Goal: Register for event/course

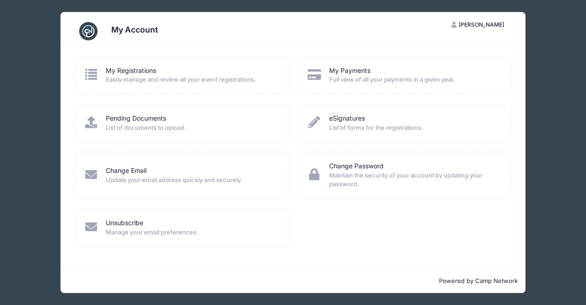
click at [227, 71] on div "My Registrations" at bounding box center [191, 71] width 170 height 10
click at [120, 79] on span "Easily manage and review all your event registrations." at bounding box center [191, 79] width 170 height 9
click at [94, 75] on icon at bounding box center [90, 74] width 15 height 12
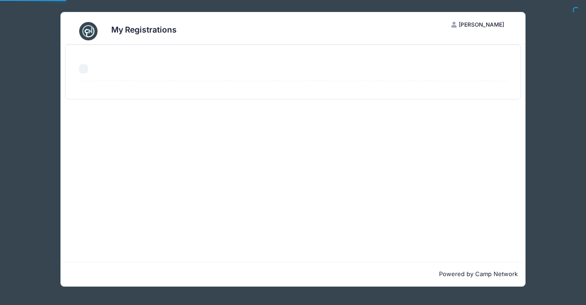
select select "50"
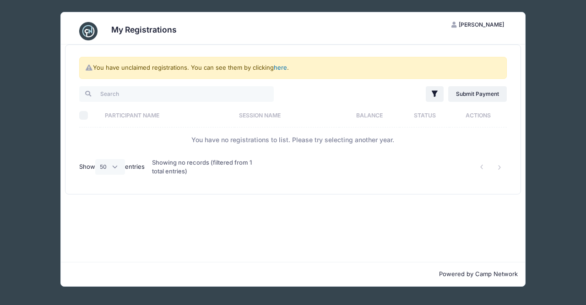
click at [281, 66] on link "here" at bounding box center [280, 67] width 13 height 7
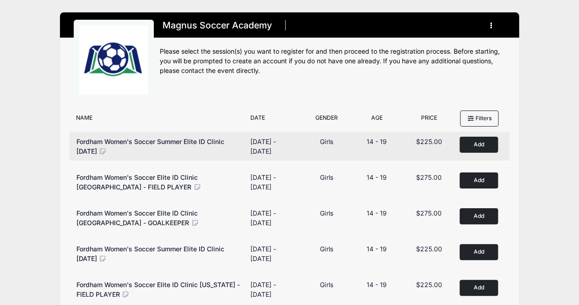
click at [476, 142] on button "Add to Cart" at bounding box center [479, 145] width 38 height 16
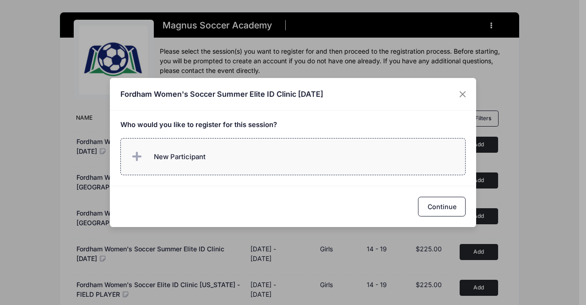
click at [182, 161] on span "New Participant" at bounding box center [180, 157] width 52 height 10
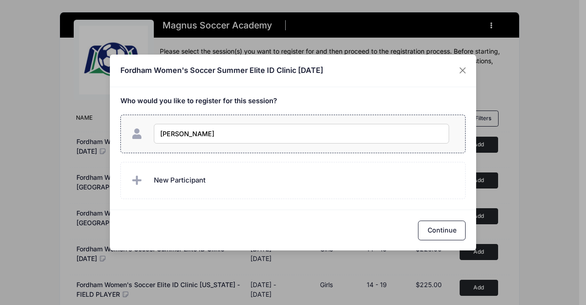
type input "[PERSON_NAME]"
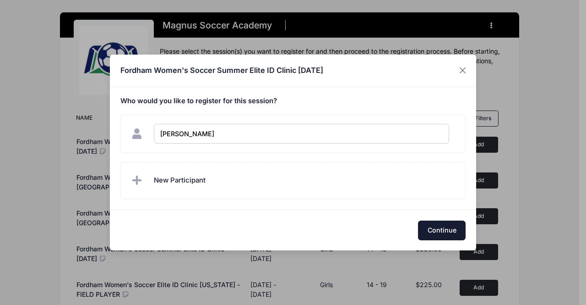
checkbox input "true"
click at [442, 222] on button "Continue" at bounding box center [442, 230] width 48 height 20
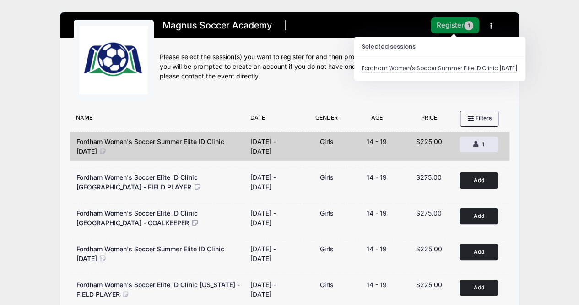
click at [461, 23] on button "Register 1" at bounding box center [455, 25] width 49 height 16
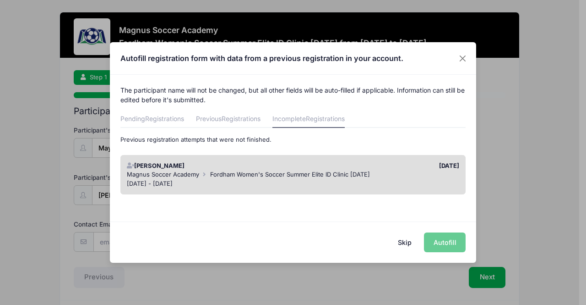
click at [238, 167] on div "[PERSON_NAME]" at bounding box center [207, 165] width 171 height 9
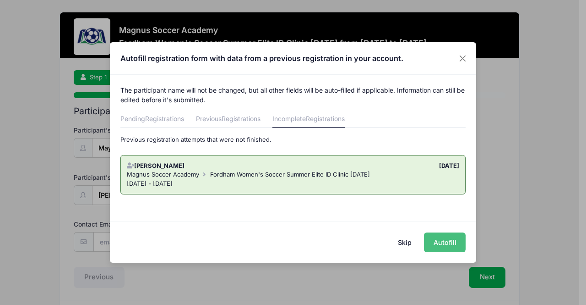
click at [439, 244] on button "Autofill" at bounding box center [445, 242] width 42 height 20
type input "[EMAIL_ADDRESS][DOMAIN_NAME]"
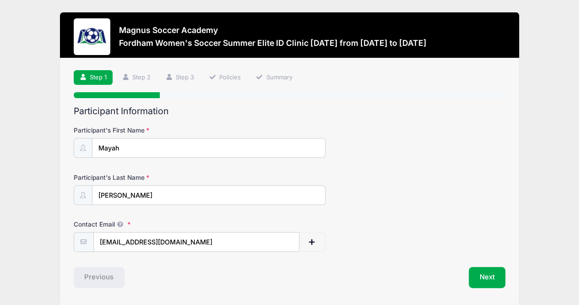
scroll to position [29, 0]
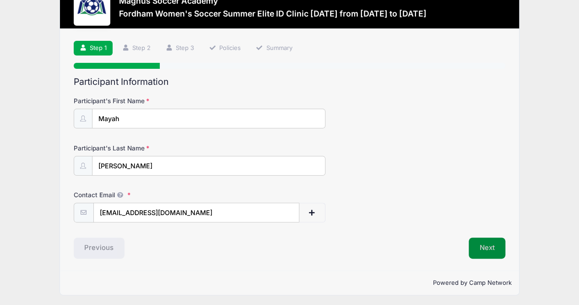
click at [488, 246] on button "Next" at bounding box center [487, 247] width 37 height 21
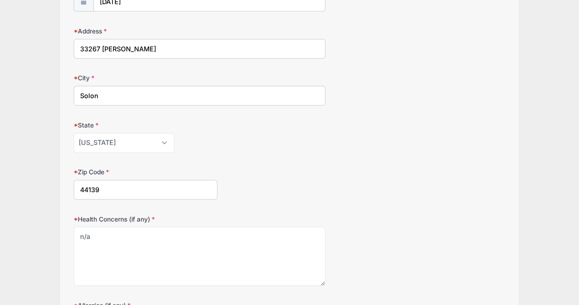
scroll to position [295, 0]
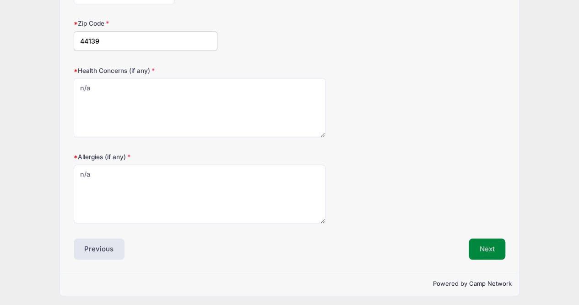
click at [493, 252] on button "Next" at bounding box center [487, 248] width 37 height 21
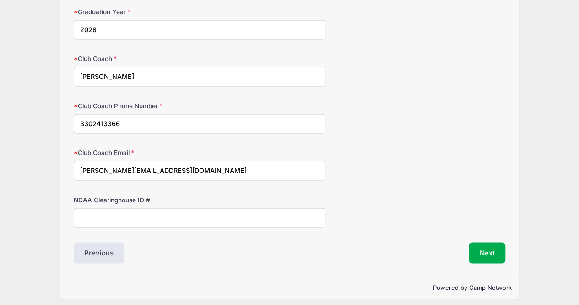
scroll to position [635, 0]
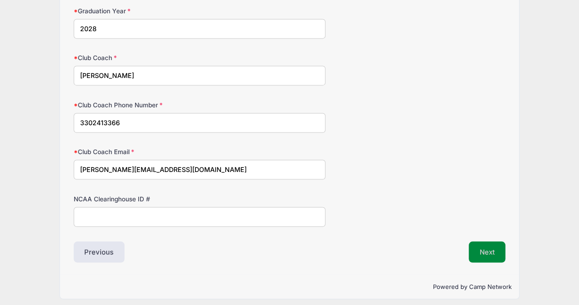
click at [478, 251] on button "Next" at bounding box center [487, 251] width 37 height 21
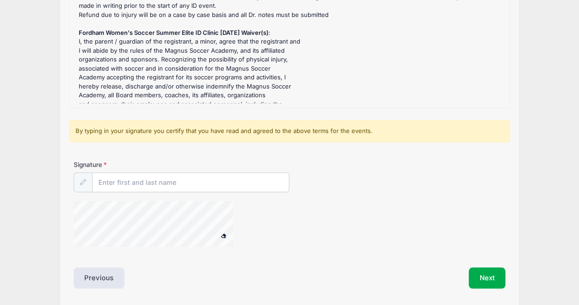
scroll to position [111, 0]
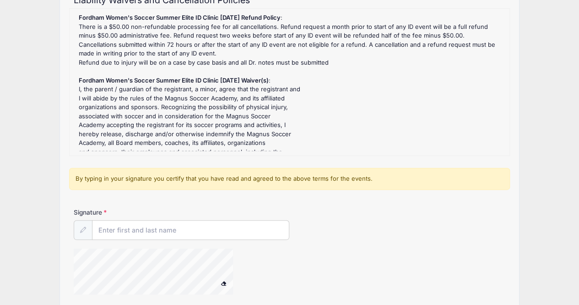
click at [417, 100] on div "Fordham Women's Soccer Summer Elite ID Clinic [DATE] Refund Policy : There is a…" at bounding box center [289, 81] width 431 height 137
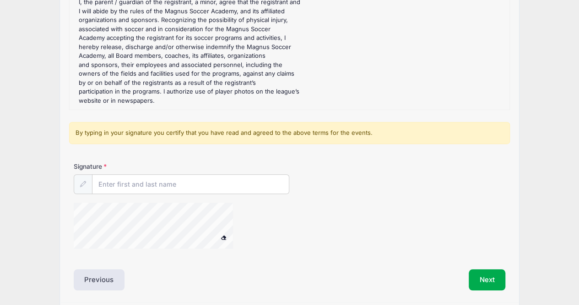
scroll to position [160, 0]
